Goal: Navigation & Orientation: Find specific page/section

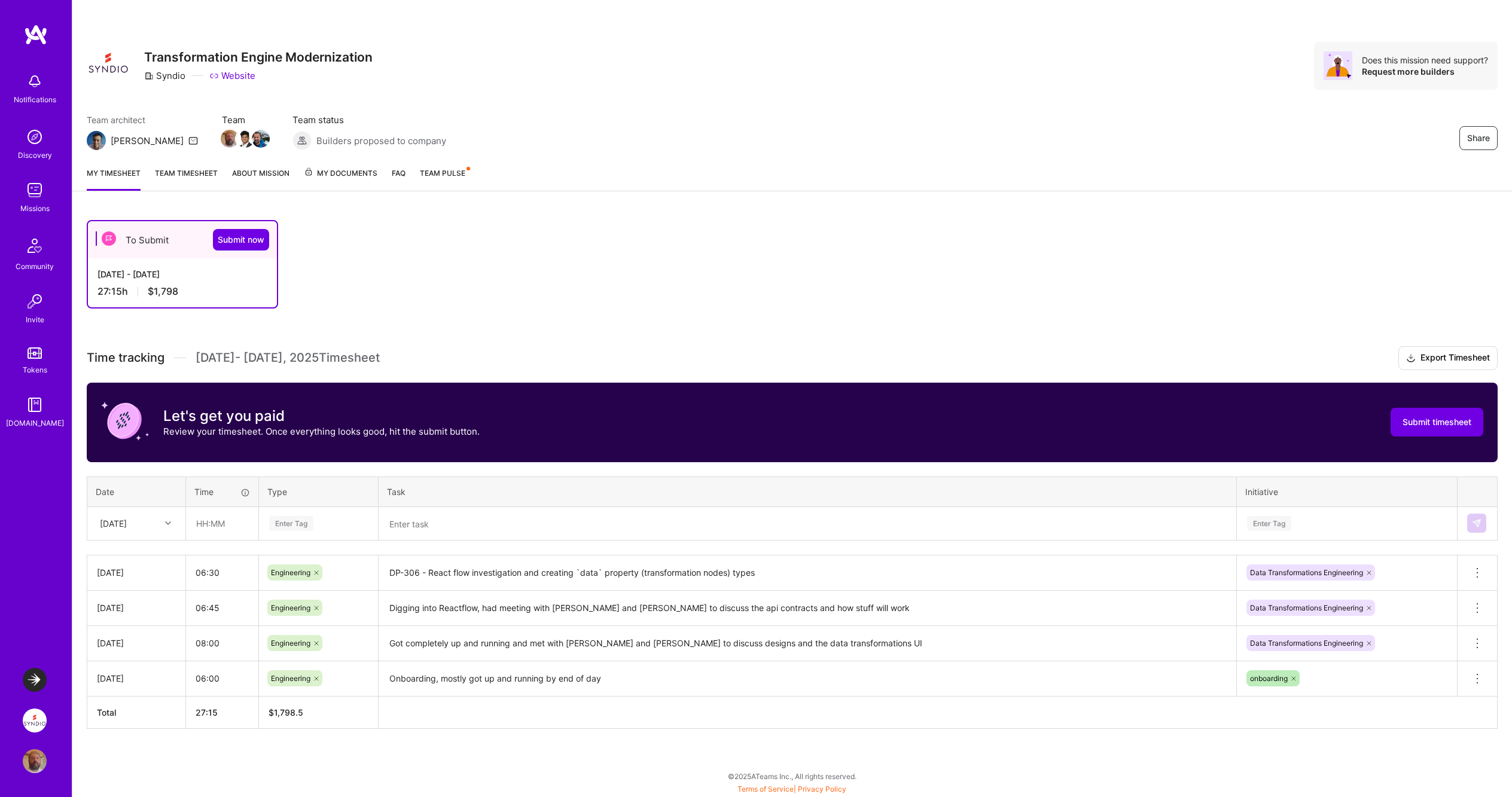
click at [193, 172] on link "Team timesheet" at bounding box center [186, 179] width 63 height 24
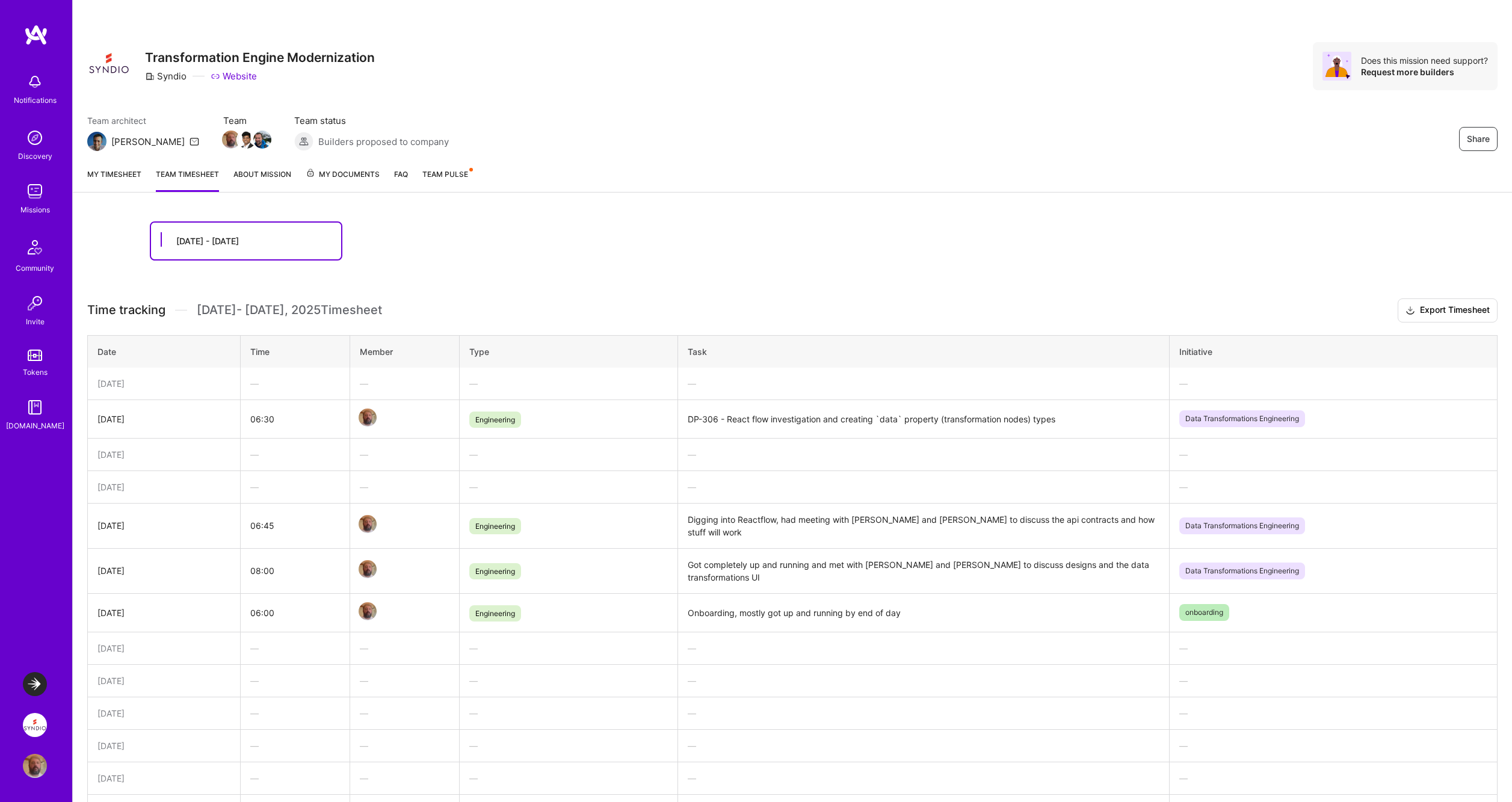
click at [129, 178] on link "My timesheet" at bounding box center [115, 180] width 54 height 24
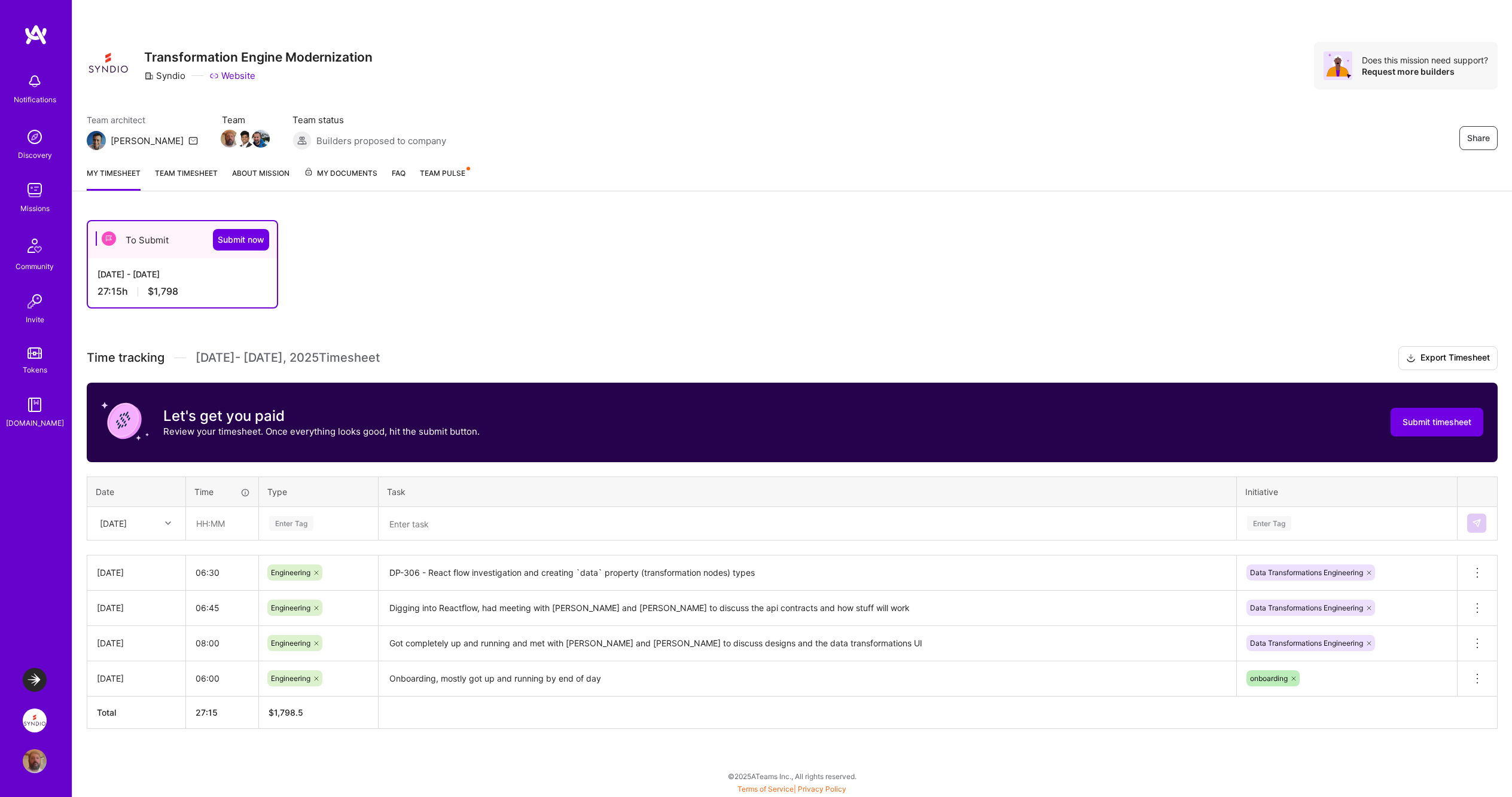
click at [461, 175] on span "Team Pulse" at bounding box center [442, 173] width 45 height 9
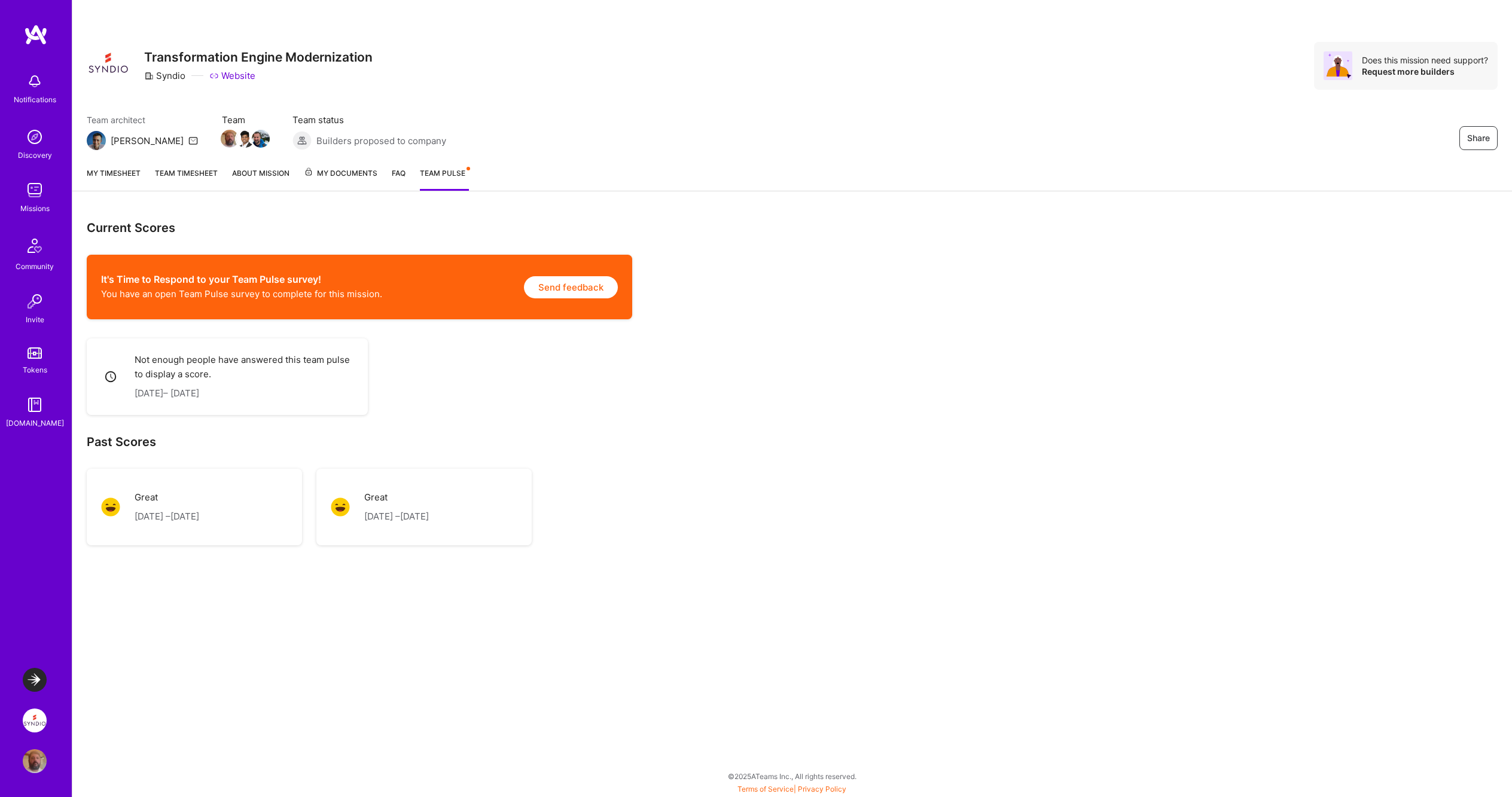
click at [125, 176] on link "My timesheet" at bounding box center [114, 179] width 54 height 24
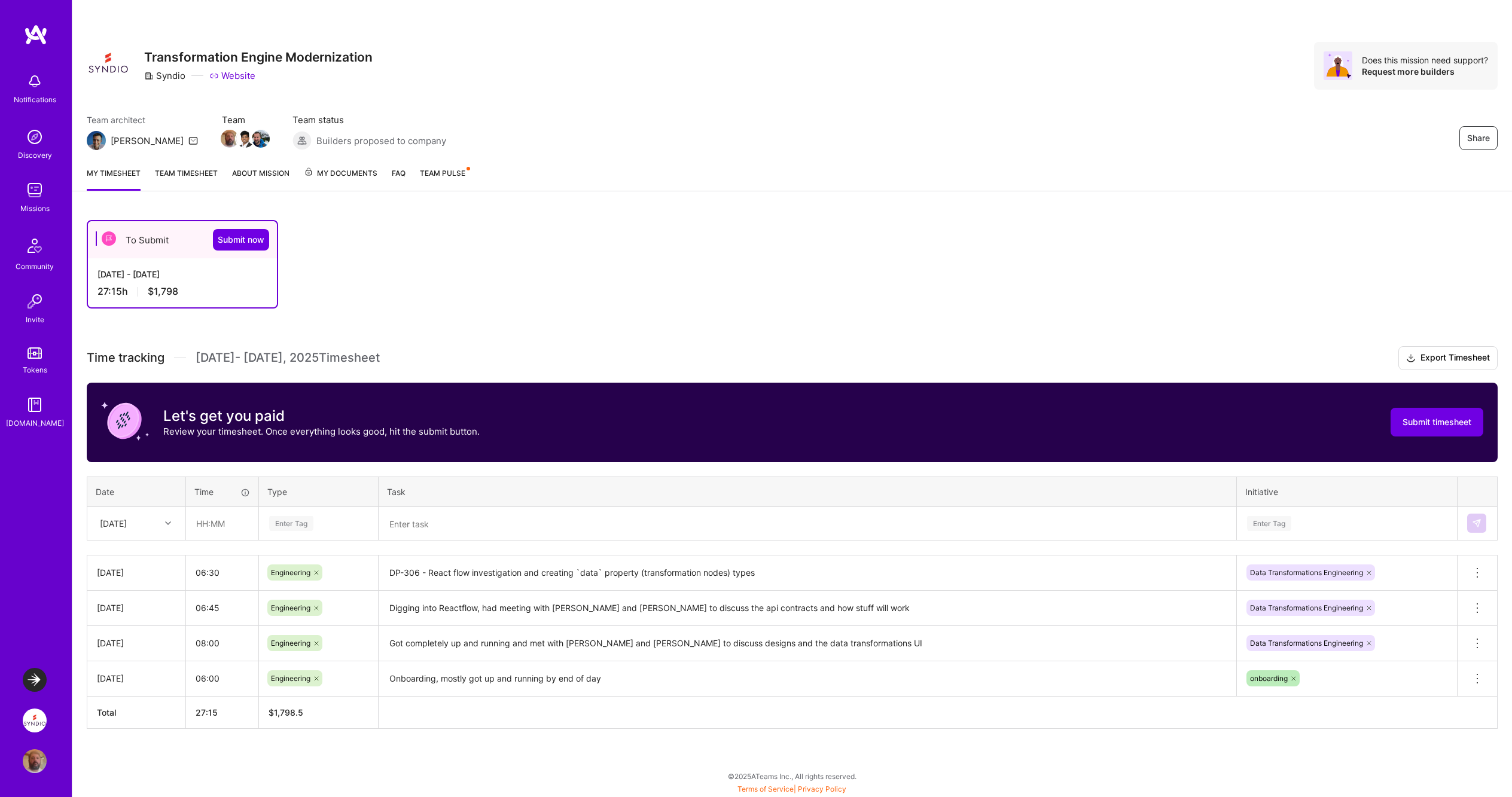
click at [185, 178] on link "Team timesheet" at bounding box center [186, 179] width 63 height 24
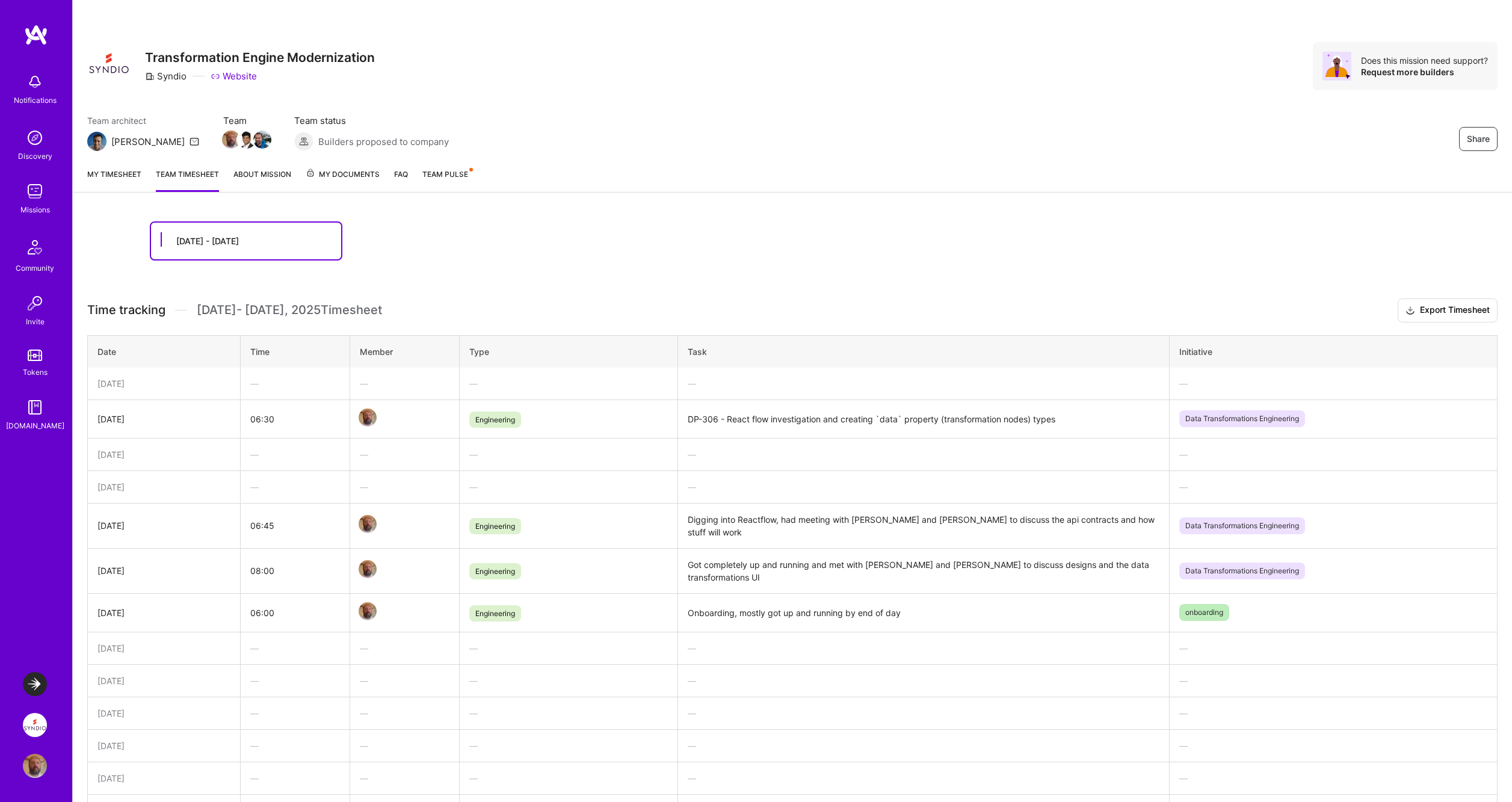
click at [441, 173] on span "Team Pulse" at bounding box center [445, 174] width 46 height 9
